Goal: Communication & Community: Answer question/provide support

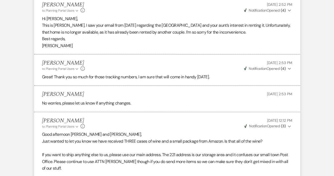
scroll to position [17771, 0]
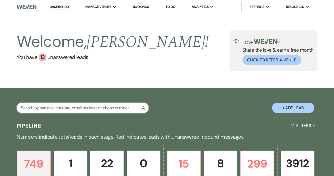
click at [54, 109] on input "text" at bounding box center [83, 108] width 132 height 10
type input "Kimberly Taylor"
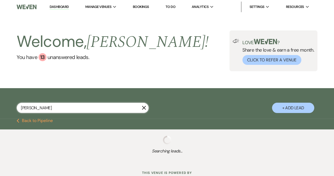
select select "8"
select select "5"
select select "8"
select select "5"
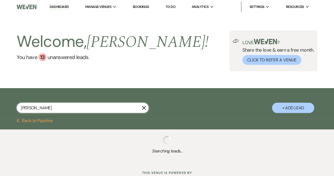
select select "8"
select select "5"
select select "8"
select select "3"
select select "8"
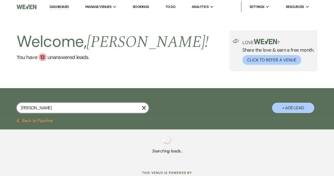
select select "5"
select select "8"
select select "5"
select select "8"
select select "5"
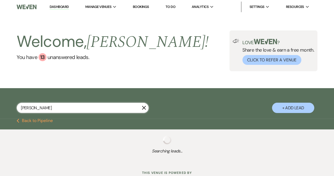
select select "8"
select select "5"
select select "8"
select select "6"
select select "8"
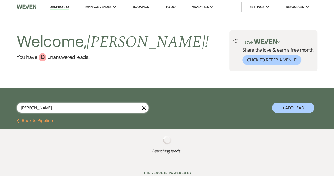
select select "8"
select select "5"
select select "8"
select select "6"
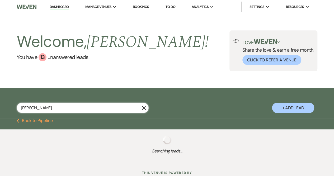
select select "8"
select select "5"
select select "8"
select select "5"
select select "8"
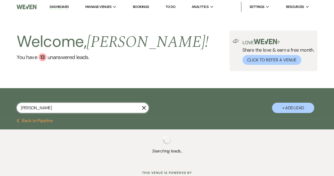
select select "5"
select select "8"
select select "5"
select select "8"
select select "5"
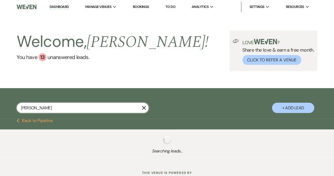
select select "8"
select select "5"
select select "8"
select select "5"
select select "8"
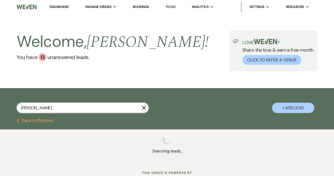
select select "5"
select select "8"
select select "5"
select select "8"
select select "5"
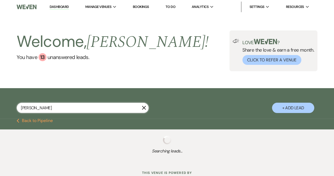
select select "8"
select select "5"
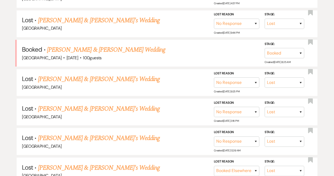
scroll to position [392, 0]
type input "Kimberly Taylor"
click at [100, 46] on link "[PERSON_NAME] & [PERSON_NAME] Wedding" at bounding box center [106, 50] width 118 height 10
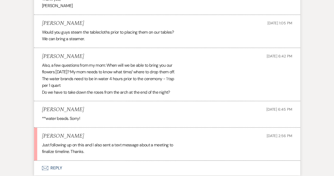
scroll to position [3135, 0]
click at [191, 106] on div "Kim Taylor Sep 21, 2025, 6:45 PM" at bounding box center [167, 109] width 250 height 7
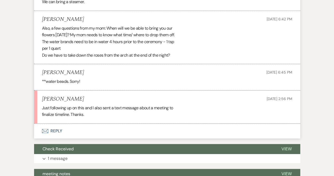
scroll to position [3157, 0]
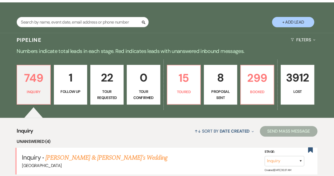
scroll to position [85, 0]
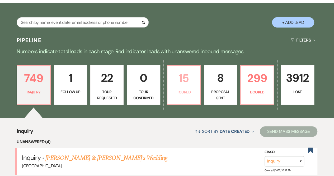
click at [188, 90] on p "Toured" at bounding box center [184, 92] width 26 height 6
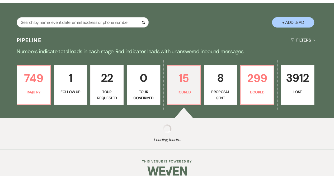
select select "5"
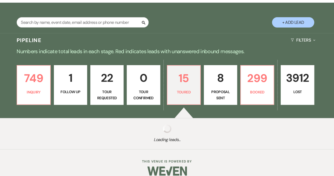
select select "5"
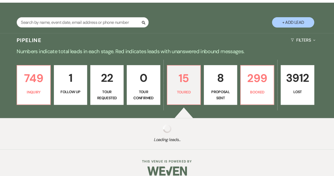
select select "5"
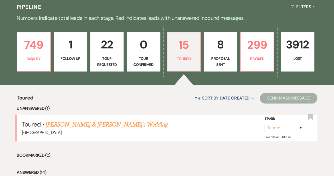
scroll to position [118, 0]
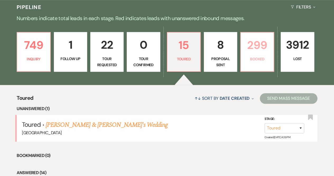
click at [262, 53] on p "299" at bounding box center [257, 45] width 26 height 18
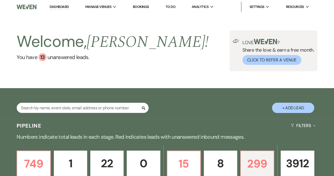
click at [294, 108] on button "+ Add Lead" at bounding box center [293, 108] width 42 height 10
select select "541"
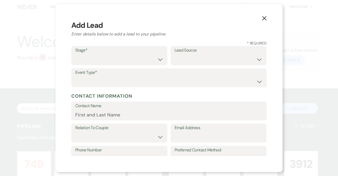
click at [263, 16] on icon "X" at bounding box center [264, 18] width 5 height 5
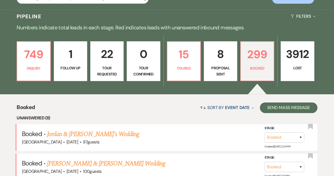
scroll to position [49, 0]
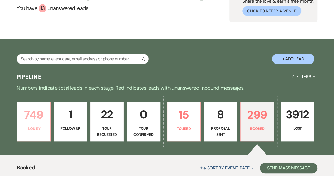
click at [27, 121] on p "749" at bounding box center [33, 115] width 26 height 18
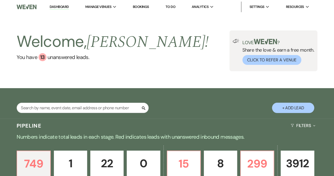
click at [292, 105] on button "+ Add Lead" at bounding box center [293, 108] width 42 height 10
select select "541"
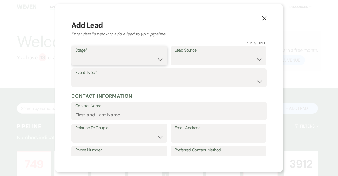
click at [87, 61] on select "Inquiry Follow Up Tour Requested Tour Confirmed Toured Proposal Sent Booked Lost" at bounding box center [119, 59] width 88 height 10
select select "1"
click at [75, 54] on select "Inquiry Follow Up Tour Requested Tour Confirmed Toured Proposal Sent Booked Lost" at bounding box center [119, 59] width 88 height 10
click at [191, 58] on select "Weven Venue Website Instagram Facebook Pinterest Google The Knot Wedding Wire H…" at bounding box center [219, 59] width 88 height 10
select select "5"
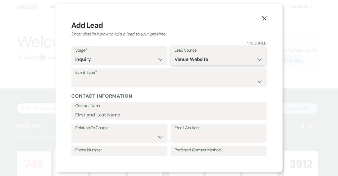
click at [175, 54] on select "Weven Venue Website Instagram Facebook Pinterest Google The Knot Wedding Wire H…" at bounding box center [219, 59] width 88 height 10
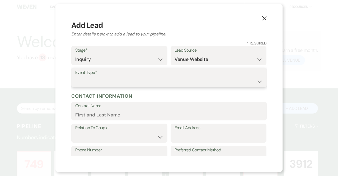
click at [87, 81] on select "Wedding Anniversary Party Baby Shower Bachelorette / Bachelor Party Birthday Pa…" at bounding box center [169, 81] width 188 height 10
select select "1"
click at [75, 76] on select "Wedding Anniversary Party Baby Shower Bachelorette / Bachelor Party Birthday Pa…" at bounding box center [169, 81] width 188 height 10
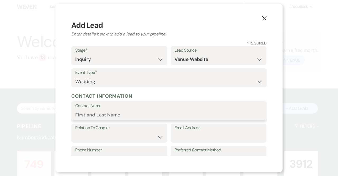
click at [90, 116] on input "Contact Name" at bounding box center [169, 114] width 188 height 10
type input "[PERSON_NAME] [PERSON_NAME]"
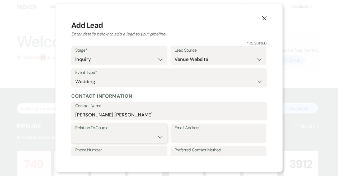
click at [107, 134] on select "Couple Planner Parent of Couple Family Member Friend Other" at bounding box center [119, 137] width 88 height 10
select select "1"
click at [75, 132] on select "Couple Planner Parent of Couple Family Member Friend Other" at bounding box center [119, 137] width 88 height 10
click at [182, 136] on input "Email Address" at bounding box center [219, 137] width 88 height 10
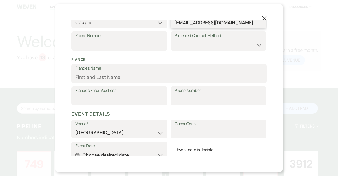
scroll to position [114, 0]
type input "[EMAIL_ADDRESS][DOMAIN_NAME]"
click at [182, 136] on input "Guest Count" at bounding box center [219, 133] width 88 height 10
click at [141, 151] on button "Calendar Choose desired date Expand" at bounding box center [119, 155] width 88 height 11
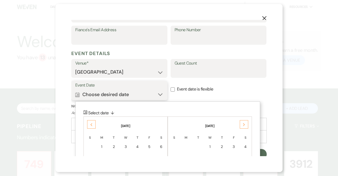
scroll to position [177, 0]
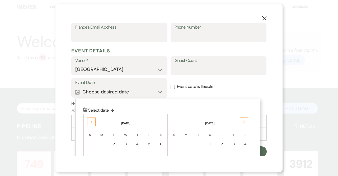
click at [243, 122] on icon "Next" at bounding box center [244, 121] width 3 height 3
click at [89, 121] on div "Previous" at bounding box center [91, 121] width 8 height 8
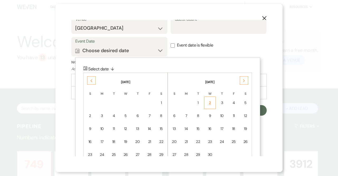
click at [214, 140] on td "23" at bounding box center [210, 141] width 12 height 12
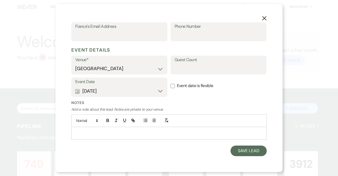
scroll to position [178, 0]
click at [126, 92] on button "Calendar [DATE] Expand" at bounding box center [119, 91] width 88 height 11
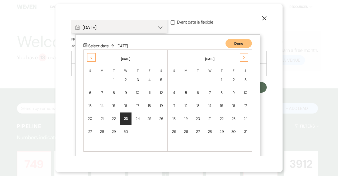
scroll to position [244, 0]
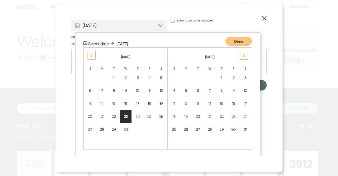
click at [91, 54] on use at bounding box center [92, 55] width 2 height 3
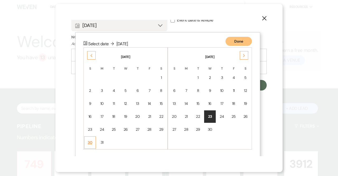
click at [92, 141] on div "30" at bounding box center [90, 143] width 5 height 6
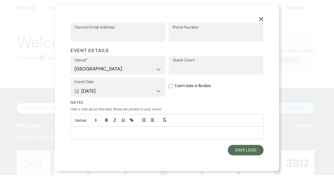
scroll to position [178, 0]
click at [263, 17] on use "button" at bounding box center [264, 18] width 4 height 4
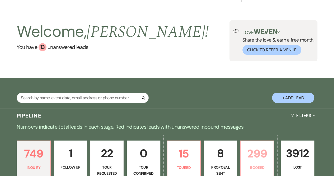
scroll to position [0, 0]
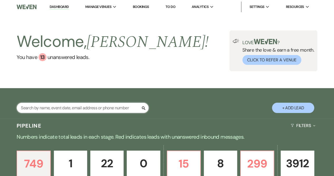
click at [54, 108] on input "text" at bounding box center [83, 108] width 132 height 10
click at [67, 108] on input "text" at bounding box center [83, 108] width 132 height 10
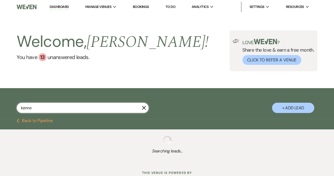
type input "kenned"
select select "8"
select select "10"
select select "8"
select select "5"
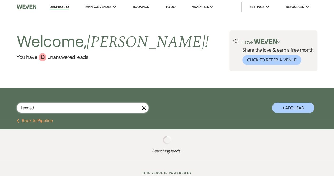
select select "8"
select select "5"
select select "8"
select select "5"
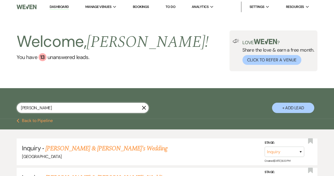
type input "[PERSON_NAME]"
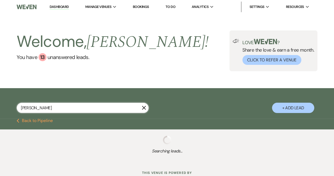
select select "8"
select select "10"
select select "8"
select select "5"
select select "8"
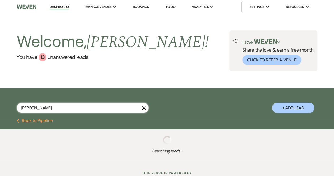
select select "5"
select select "8"
select select "5"
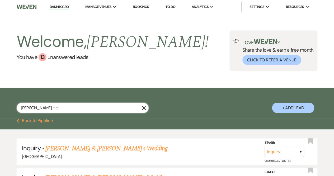
type input "[PERSON_NAME] [PERSON_NAME]"
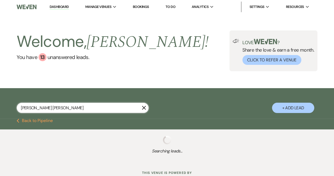
select select "8"
select select "4"
select select "8"
select select "5"
select select "8"
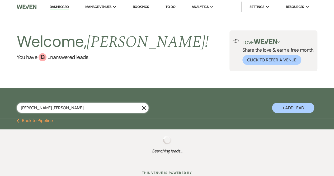
select select "10"
select select "8"
select select "5"
select select "8"
select select "5"
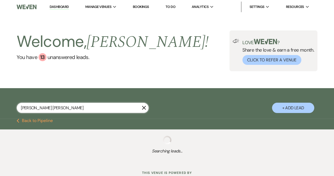
select select "8"
select select "5"
select select "8"
select select "5"
type input "[PERSON_NAME]"
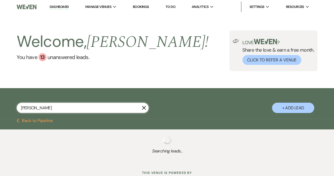
select select "8"
select select "10"
select select "8"
select select "5"
select select "8"
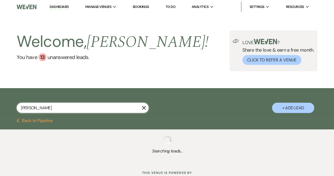
select select "5"
select select "8"
select select "5"
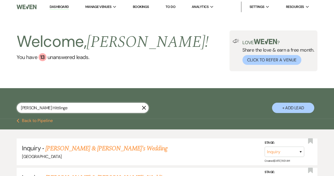
type input "[PERSON_NAME] Hittlinger"
select select "8"
select select "10"
select select "8"
select select "5"
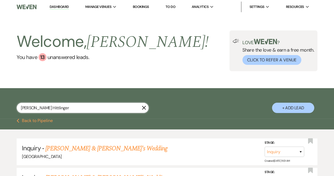
select select "8"
select select "5"
select select "8"
select select "5"
type input "[PERSON_NAME] Hittlinger"
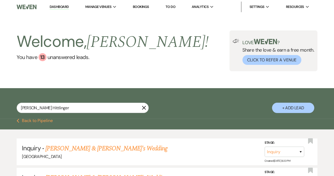
click at [40, 120] on button "Previous Back to Pipeline" at bounding box center [35, 120] width 36 height 4
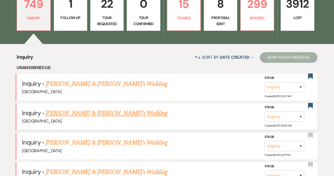
scroll to position [161, 0]
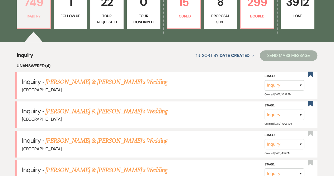
click at [38, 8] on p "749" at bounding box center [33, 2] width 26 height 18
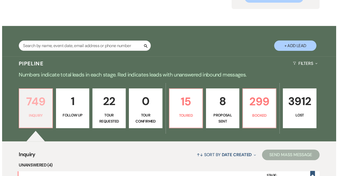
scroll to position [0, 0]
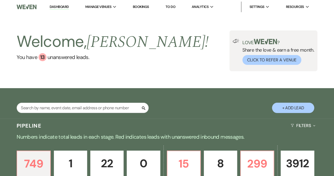
click at [295, 110] on button "+ Add Lead" at bounding box center [293, 108] width 42 height 10
select select "541"
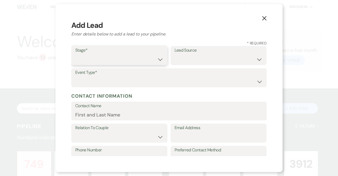
drag, startPoint x: 116, startPoint y: 55, endPoint x: 93, endPoint y: 55, distance: 23.0
click at [93, 55] on select "Inquiry Follow Up Tour Requested Tour Confirmed Toured Proposal Sent Booked Lost" at bounding box center [119, 59] width 88 height 10
select select "1"
click at [75, 54] on select "Inquiry Follow Up Tour Requested Tour Confirmed Toured Proposal Sent Booked Lost" at bounding box center [119, 59] width 88 height 10
click at [192, 61] on select "Weven Venue Website Instagram Facebook Pinterest Google The Knot Wedding Wire H…" at bounding box center [219, 59] width 88 height 10
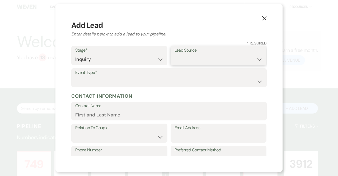
select select "5"
click at [175, 54] on select "Weven Venue Website Instagram Facebook Pinterest Google The Knot Wedding Wire H…" at bounding box center [219, 59] width 88 height 10
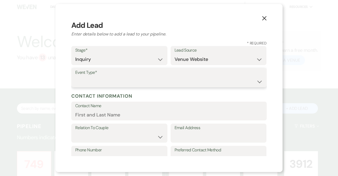
click at [102, 82] on select "Wedding Anniversary Party Baby Shower Bachelorette / Bachelor Party Birthday Pa…" at bounding box center [169, 81] width 188 height 10
select select "1"
click at [75, 76] on select "Wedding Anniversary Party Baby Shower Bachelorette / Bachelor Party Birthday Pa…" at bounding box center [169, 81] width 188 height 10
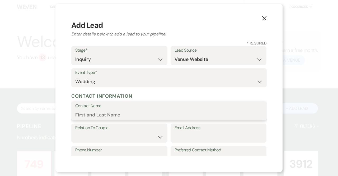
click at [90, 115] on input "Contact Name" at bounding box center [169, 114] width 188 height 10
type input "[PERSON_NAME] [PERSON_NAME]"
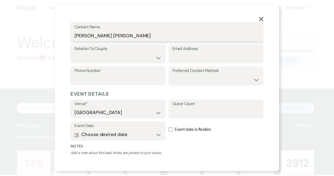
scroll to position [80, 0]
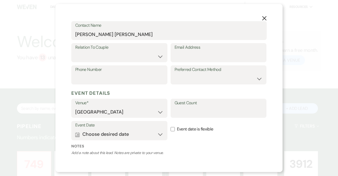
click at [262, 18] on icon "X" at bounding box center [264, 18] width 5 height 5
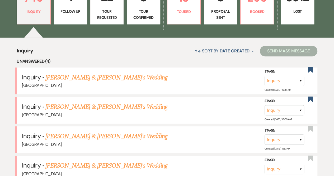
scroll to position [0, 0]
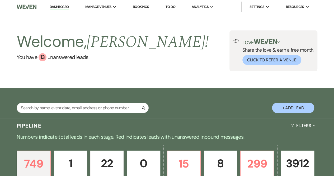
click at [58, 113] on div "Search" at bounding box center [83, 110] width 132 height 15
click at [54, 102] on div "Search + Add Lead" at bounding box center [167, 104] width 334 height 27
click at [53, 108] on input "text" at bounding box center [83, 108] width 132 height 10
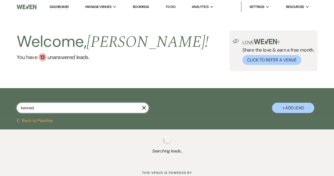
type input "[PERSON_NAME]"
select select "8"
select select "5"
select select "8"
select select "10"
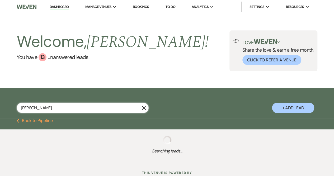
select select "8"
select select "5"
select select "8"
select select "5"
select select "8"
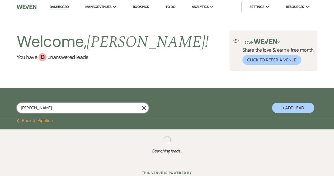
select select "5"
select select "8"
select select "5"
select select "8"
select select "5"
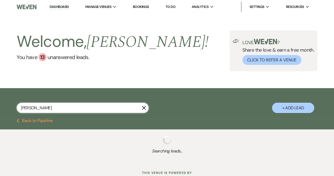
select select "8"
select select "5"
select select "8"
select select "5"
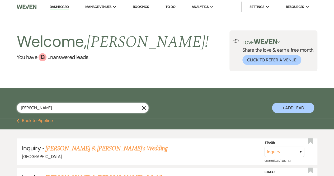
type input "[PERSON_NAME]"
click at [284, 110] on button "+ Add Lead" at bounding box center [293, 108] width 42 height 10
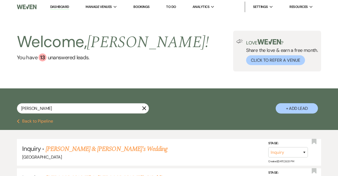
select select "541"
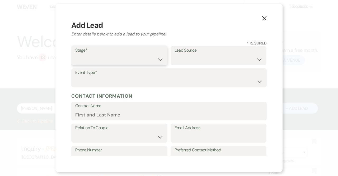
click at [146, 59] on select "Inquiry Follow Up Tour Requested Tour Confirmed Toured Proposal Sent Booked Lost" at bounding box center [119, 59] width 88 height 10
select select "1"
click at [75, 54] on select "Inquiry Follow Up Tour Requested Tour Confirmed Toured Proposal Sent Booked Lost" at bounding box center [119, 59] width 88 height 10
click at [189, 61] on select "Weven Venue Website Instagram Facebook Pinterest Google The Knot Wedding Wire H…" at bounding box center [219, 59] width 88 height 10
select select "1"
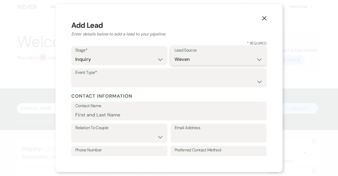
click at [175, 54] on select "Weven Venue Website Instagram Facebook Pinterest Google The Knot Wedding Wire H…" at bounding box center [219, 59] width 88 height 10
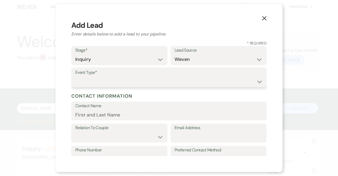
click at [106, 81] on select "Wedding Anniversary Party Baby Shower Bachelorette / Bachelor Party Birthday Pa…" at bounding box center [169, 81] width 188 height 10
select select "1"
click at [75, 76] on select "Wedding Anniversary Party Baby Shower Bachelorette / Bachelor Party Birthday Pa…" at bounding box center [169, 81] width 188 height 10
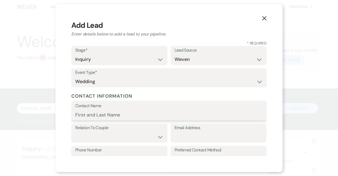
click at [90, 115] on input "Contact Name" at bounding box center [169, 114] width 188 height 10
type input "[PERSON_NAME] [PERSON_NAME]"
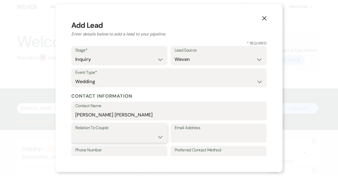
click at [96, 137] on select "Couple Planner Parent of Couple Family Member Friend Other" at bounding box center [119, 137] width 88 height 10
select select "1"
click at [75, 132] on select "Couple Planner Parent of Couple Family Member Friend Other" at bounding box center [119, 137] width 88 height 10
click at [183, 142] on input "Email Address" at bounding box center [219, 137] width 88 height 10
type input "[EMAIL_ADDRESS][DOMAIN_NAME]"
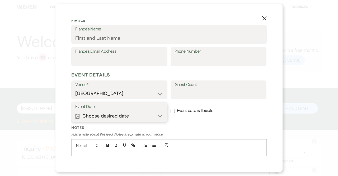
click at [111, 115] on button "Calendar Choose desired date Expand" at bounding box center [119, 115] width 88 height 11
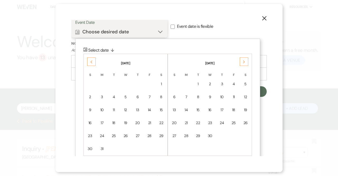
scroll to position [244, 0]
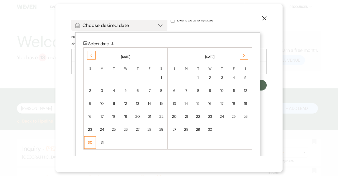
click at [89, 140] on div "30" at bounding box center [90, 143] width 5 height 6
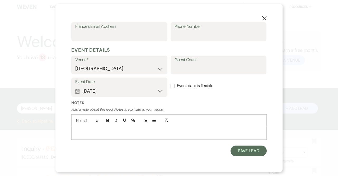
scroll to position [178, 0]
click at [148, 131] on p at bounding box center [169, 134] width 187 height 6
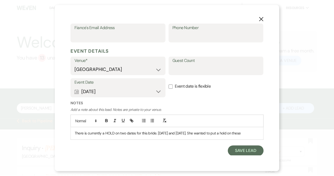
scroll to position [183, 0]
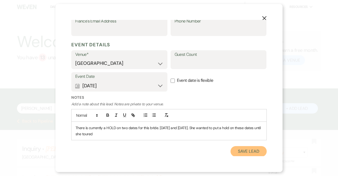
click at [243, 150] on button "Save Lead" at bounding box center [249, 151] width 36 height 11
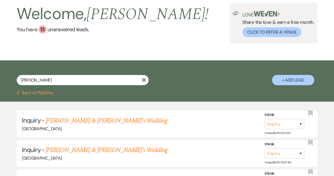
scroll to position [28, 0]
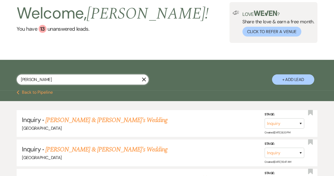
click at [114, 81] on input "[PERSON_NAME]" at bounding box center [83, 79] width 132 height 10
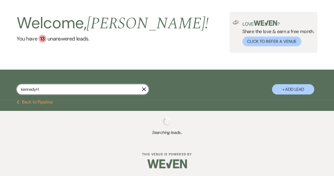
scroll to position [28, 0]
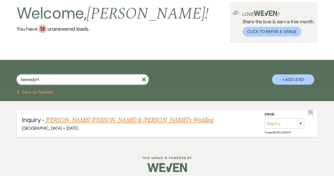
type input "kennedyH"
click at [108, 119] on link "[PERSON_NAME] [PERSON_NAME] & [PERSON_NAME]'s Wedding" at bounding box center [129, 120] width 168 height 10
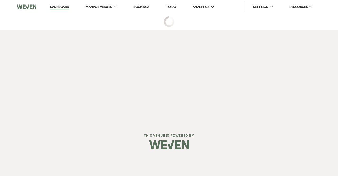
select select "1"
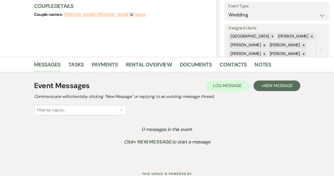
scroll to position [76, 0]
click at [276, 85] on span "New Message" at bounding box center [277, 85] width 29 height 6
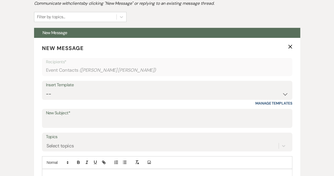
scroll to position [170, 0]
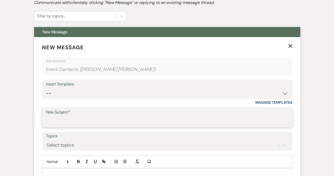
click at [93, 122] on input "New Subject*" at bounding box center [167, 121] width 243 height 10
type input "Thank you for contacting [GEOGRAPHIC_DATA]!"
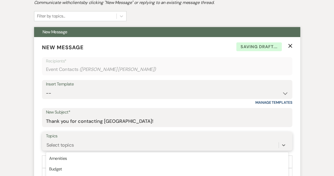
scroll to position [227, 0]
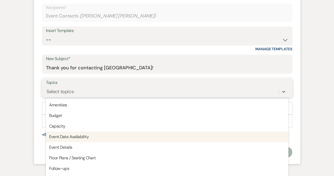
click at [71, 96] on div "option Event Date Availability focused, 4 of 20. 20 results available. Use Up a…" at bounding box center [167, 91] width 243 height 10
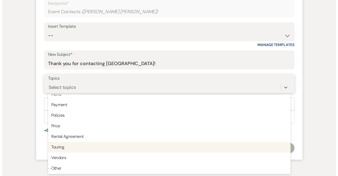
scroll to position [134, 0]
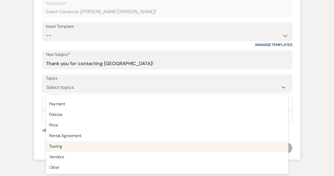
click at [39, 146] on form "New Message X Recipients* Event Contacts ( [PERSON_NAME] [PERSON_NAME] ) Insert…" at bounding box center [167, 69] width 266 height 180
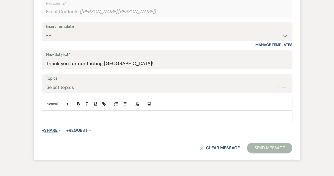
click at [60, 130] on span "Expand" at bounding box center [60, 130] width 4 height 6
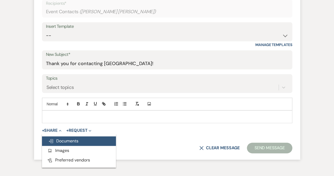
click at [62, 141] on span "Doc Upload Documents" at bounding box center [63, 141] width 30 height 6
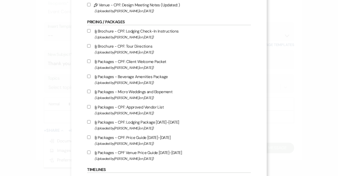
scroll to position [527, 0]
click at [88, 121] on input "Attach File Packages - CPF: Lodging Package [DATE]-[DATE] (Uploaded by [PERSON_…" at bounding box center [88, 121] width 3 height 3
checkbox input "true"
click at [89, 137] on input "Attach File Packages - CPF: Price Guide [DATE]-[DATE] (Uploaded by [PERSON_NAME…" at bounding box center [88, 136] width 3 height 3
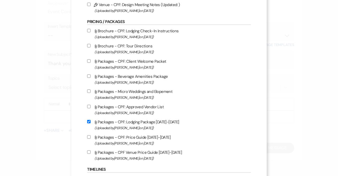
checkbox input "false"
click at [90, 151] on input "Attach File Packages - CPF Venue Price Guide [DATE]-[DATE] (Uploaded by [PERSON…" at bounding box center [88, 151] width 3 height 3
checkbox input "true"
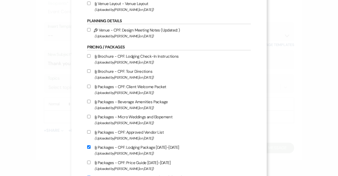
scroll to position [501, 0]
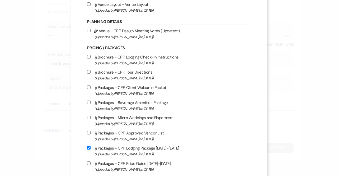
click at [90, 101] on input "Attach File Packages - Beverage Amenities Package (Uploaded by [PERSON_NAME] on…" at bounding box center [88, 101] width 3 height 3
checkbox input "true"
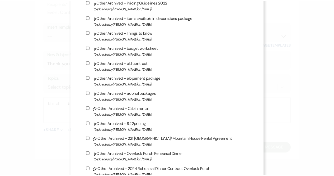
scroll to position [1456, 0]
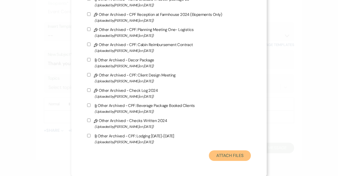
click at [227, 154] on button "Attach Files" at bounding box center [230, 155] width 42 height 11
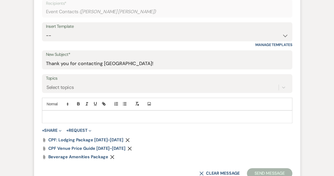
click at [54, 116] on p at bounding box center [167, 117] width 242 height 6
click at [110, 158] on icon "Remove" at bounding box center [112, 157] width 4 height 4
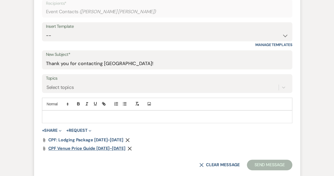
click at [73, 148] on span "CPF Venue Price Guide [DATE]-[DATE]" at bounding box center [86, 148] width 77 height 6
click at [70, 118] on p at bounding box center [167, 117] width 242 height 6
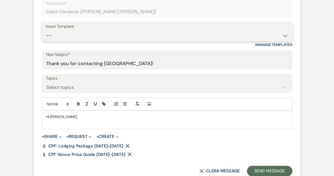
click at [166, 32] on select "-- Weven Planning Portal Introduction (Booked Events) Congratulations on choosi…" at bounding box center [167, 35] width 243 height 10
select select "2128"
click at [46, 30] on select "-- Weven Planning Portal Introduction (Booked Events) Congratulations on choosi…" at bounding box center [167, 35] width 243 height 10
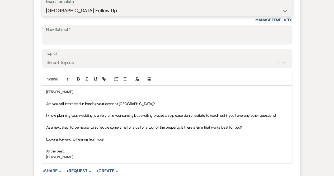
scroll to position [252, 0]
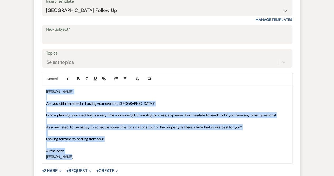
drag, startPoint x: 72, startPoint y: 155, endPoint x: 38, endPoint y: 83, distance: 79.5
click at [38, 83] on form "New Message X Draft saved! Recipients* Event Contacts ( [PERSON_NAME] [PERSON_N…" at bounding box center [167, 85] width 266 height 262
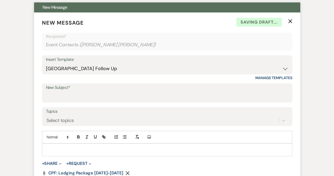
scroll to position [193, 0]
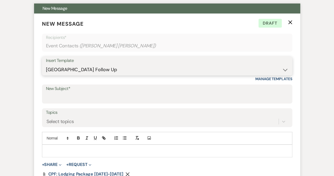
click at [286, 69] on select "-- Weven Planning Portal Introduction (Booked Events) Congratulations on choosi…" at bounding box center [167, 69] width 243 height 10
select select "2192"
click at [46, 64] on select "-- Weven Planning Portal Introduction (Booked Events) Congratulations on choosi…" at bounding box center [167, 69] width 243 height 10
type input "Thank you for contacting [GEOGRAPHIC_DATA]!"
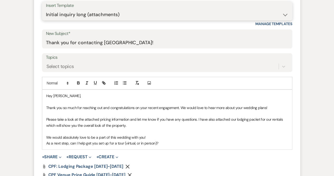
scroll to position [249, 0]
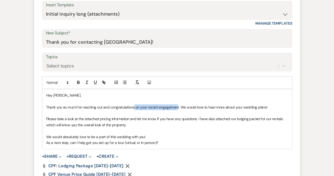
drag, startPoint x: 178, startPoint y: 106, endPoint x: 134, endPoint y: 109, distance: 43.5
click at [134, 109] on p "Thank you so much for reaching out and congratulations on your recent engagemen…" at bounding box center [167, 107] width 242 height 6
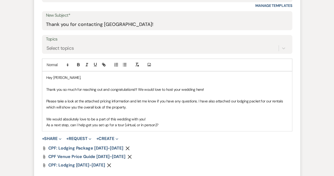
scroll to position [267, 0]
click at [150, 117] on p "We would absolutely love to be a part of this wedding with you!" at bounding box center [167, 119] width 242 height 6
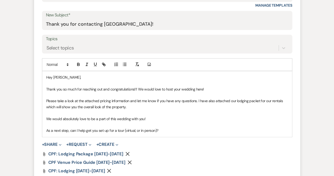
click at [169, 130] on p "As a next step, can I help get you set up for a tour (virtual, or in person)?" at bounding box center [167, 130] width 242 height 6
drag, startPoint x: 209, startPoint y: 86, endPoint x: 137, endPoint y: 88, distance: 71.4
click at [137, 88] on p "Thank you so much for reaching out and congratulations!!! We would love to host…" at bounding box center [167, 89] width 242 height 6
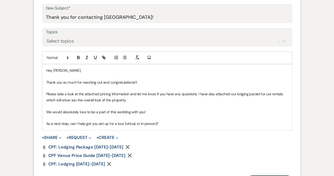
scroll to position [274, 0]
click at [165, 124] on p "As a next step, can I help get you set up for a tour (virtual, or in person)?" at bounding box center [167, 123] width 242 height 6
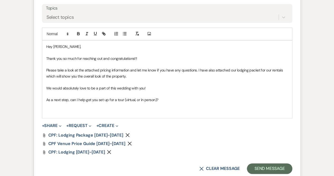
scroll to position [297, 0]
click at [80, 134] on span "CPF: Lodging Package [DATE]-[DATE]" at bounding box center [85, 135] width 75 height 6
click at [215, 167] on button "X Clear message" at bounding box center [219, 168] width 40 height 4
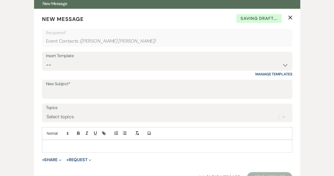
scroll to position [196, 0]
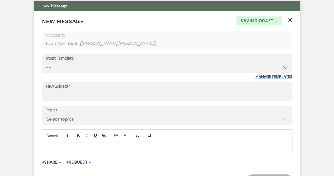
click at [274, 75] on link "Manage Templates" at bounding box center [273, 76] width 37 height 5
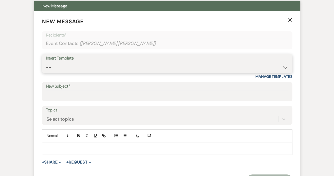
click at [286, 65] on select "-- Weven Planning Portal Introduction (Booked Events) Congratulations on choosi…" at bounding box center [167, 67] width 243 height 10
select select "2192"
click at [46, 62] on select "-- Weven Planning Portal Introduction (Booked Events) Congratulations on choosi…" at bounding box center [167, 67] width 243 height 10
type input "Thank you for contacting [GEOGRAPHIC_DATA]!"
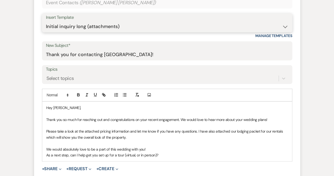
scroll to position [242, 0]
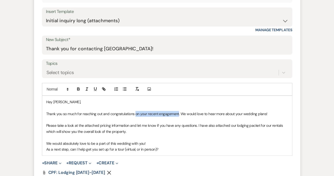
drag, startPoint x: 178, startPoint y: 112, endPoint x: 135, endPoint y: 112, distance: 43.3
click at [135, 112] on p "Thank you so much for reaching out and congratulations on your recent engagemen…" at bounding box center [167, 114] width 242 height 6
drag, startPoint x: 229, startPoint y: 114, endPoint x: 134, endPoint y: 114, distance: 95.1
click at [134, 114] on p "Thank you so much for reaching out and congratulations! We would love to hear m…" at bounding box center [167, 114] width 242 height 6
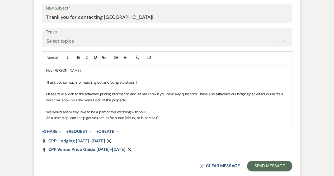
scroll to position [282, 0]
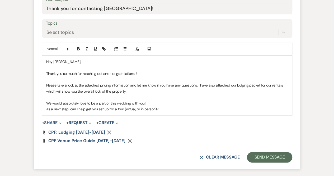
click at [168, 108] on p "As a next step, can I help get you set up for a tour (virtual, or in person)?" at bounding box center [167, 109] width 242 height 6
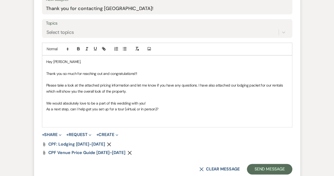
click at [148, 76] on p at bounding box center [167, 79] width 242 height 6
click at [148, 72] on p "Thank you so much for reaching out and congratulations!!!" at bounding box center [167, 74] width 242 height 6
drag, startPoint x: 231, startPoint y: 74, endPoint x: 137, endPoint y: 72, distance: 93.8
click at [137, 72] on p "Thank you so much for reaching out and congratulations!!! I have [DATE] and [DA…" at bounding box center [167, 74] width 242 height 6
click at [62, 119] on p at bounding box center [167, 121] width 242 height 6
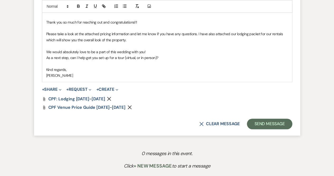
scroll to position [334, 0]
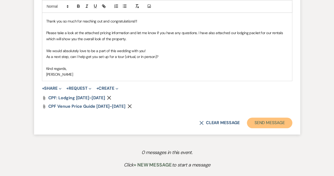
click at [266, 122] on button "Send Message" at bounding box center [269, 122] width 45 height 11
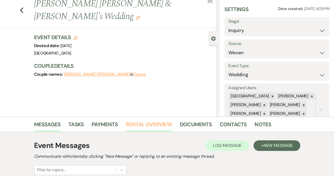
scroll to position [0, 0]
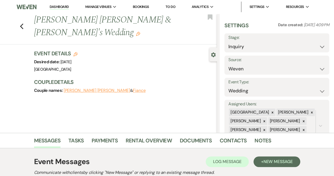
click at [61, 6] on link "Dashboard" at bounding box center [59, 6] width 19 height 5
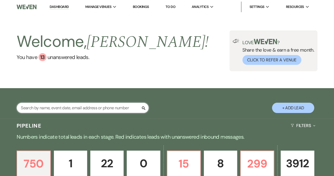
click at [63, 108] on input "text" at bounding box center [83, 108] width 132 height 10
type input "RebeccaFair"
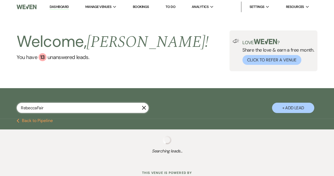
select select "8"
select select "5"
select select "8"
select select "5"
select select "8"
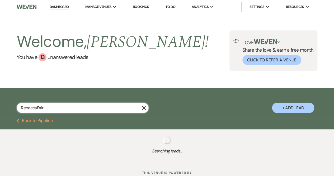
select select "5"
select select "8"
select select "5"
select select "8"
select select "6"
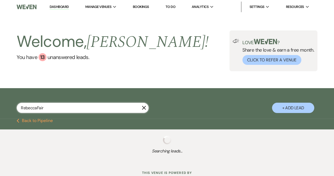
select select "8"
select select "5"
select select "8"
select select "5"
select select "8"
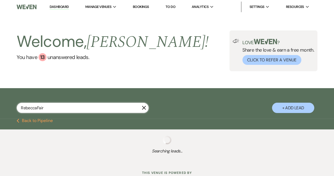
select select "5"
select select "8"
select select "5"
select select "8"
select select "5"
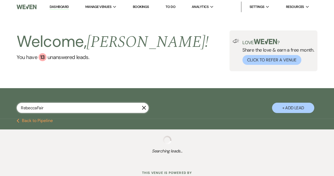
select select "8"
select select "5"
select select "8"
select select "5"
select select "8"
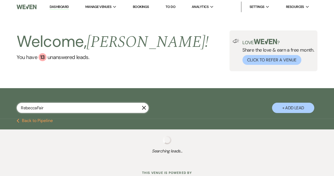
select select "5"
select select "8"
select select "5"
select select "8"
select select "5"
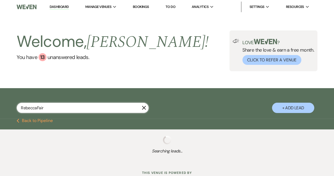
select select "8"
select select "5"
select select "8"
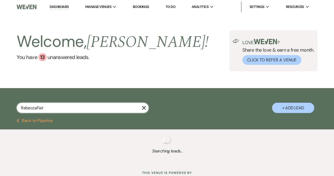
select select "5"
select select "8"
select select "5"
select select "8"
select select "5"
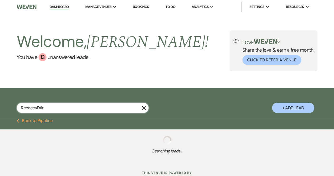
select select "8"
select select "5"
select select "8"
select select "5"
select select "8"
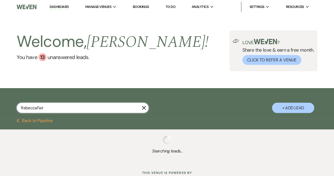
select select "5"
select select "8"
select select "6"
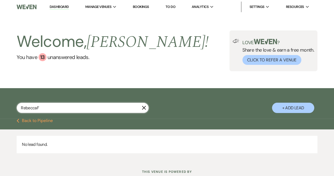
type input "[PERSON_NAME]"
select select "8"
select select "5"
select select "8"
select select "5"
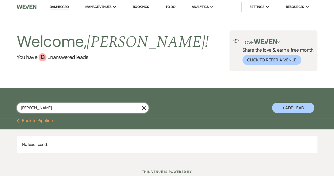
select select "8"
select select "5"
select select "8"
select select "5"
select select "8"
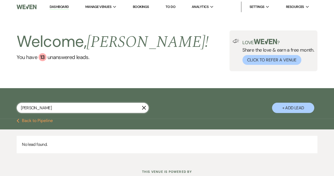
select select "6"
select select "8"
select select "5"
select select "8"
select select "5"
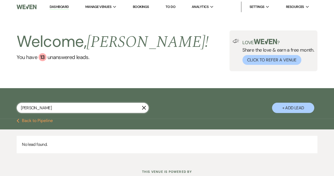
select select "8"
select select "5"
select select "8"
select select "5"
select select "8"
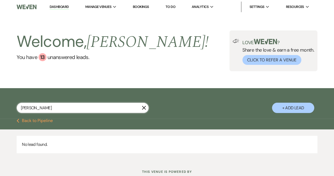
select select "5"
select select "8"
select select "5"
select select "8"
select select "5"
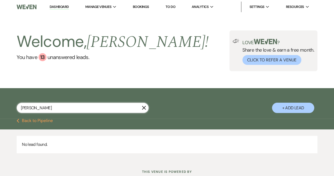
select select "8"
select select "5"
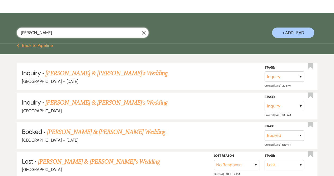
scroll to position [76, 0]
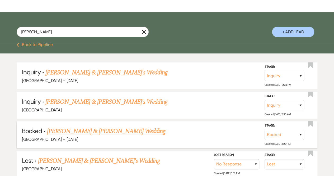
click at [73, 128] on link "[PERSON_NAME] & [PERSON_NAME] Wedding" at bounding box center [106, 131] width 118 height 10
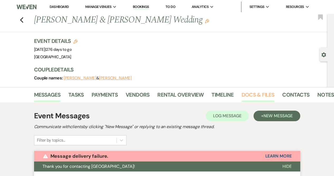
click at [254, 94] on link "Docs & Files" at bounding box center [258, 96] width 33 height 12
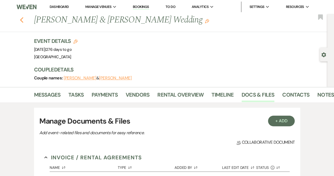
click at [24, 19] on icon "Previous" at bounding box center [22, 20] width 4 height 6
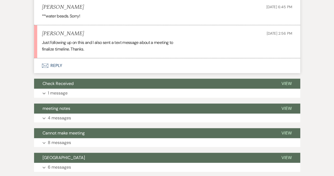
scroll to position [3237, 0]
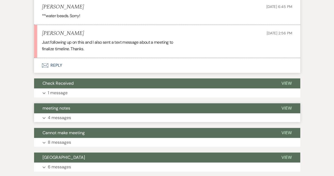
click at [67, 114] on p "4 messages" at bounding box center [59, 117] width 23 height 7
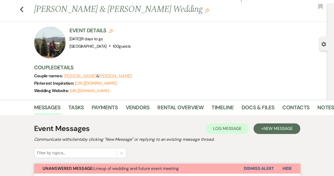
scroll to position [0, 0]
